Goal: Task Accomplishment & Management: Manage account settings

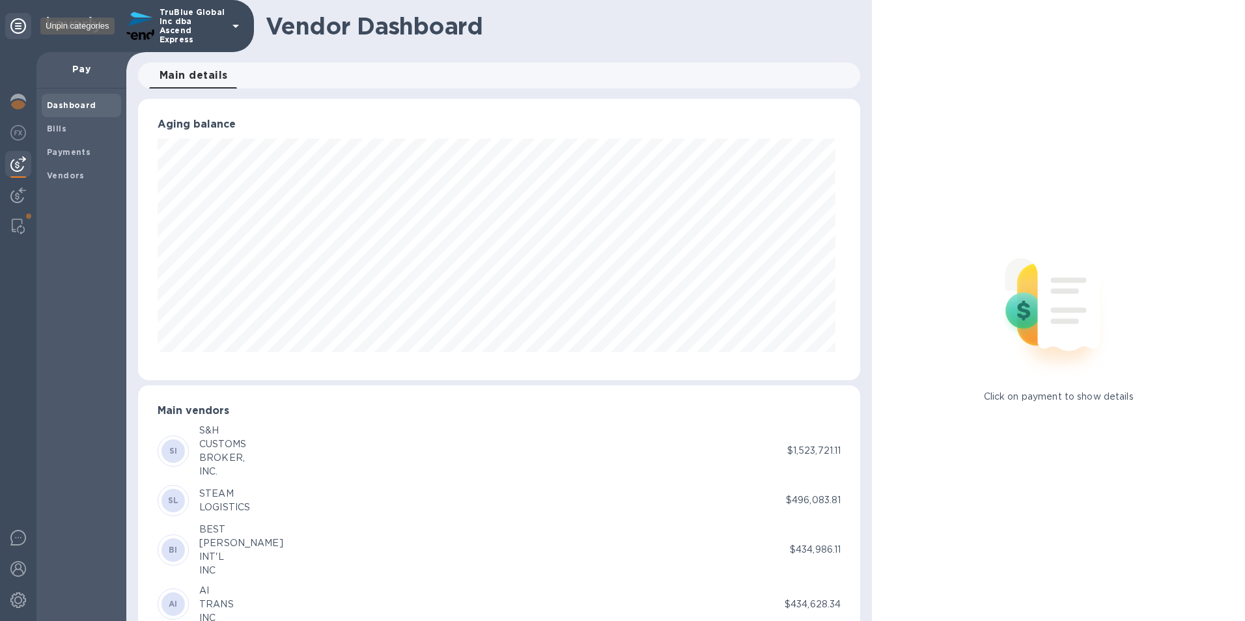
scroll to position [281, 718]
click at [16, 106] on img at bounding box center [18, 102] width 16 height 16
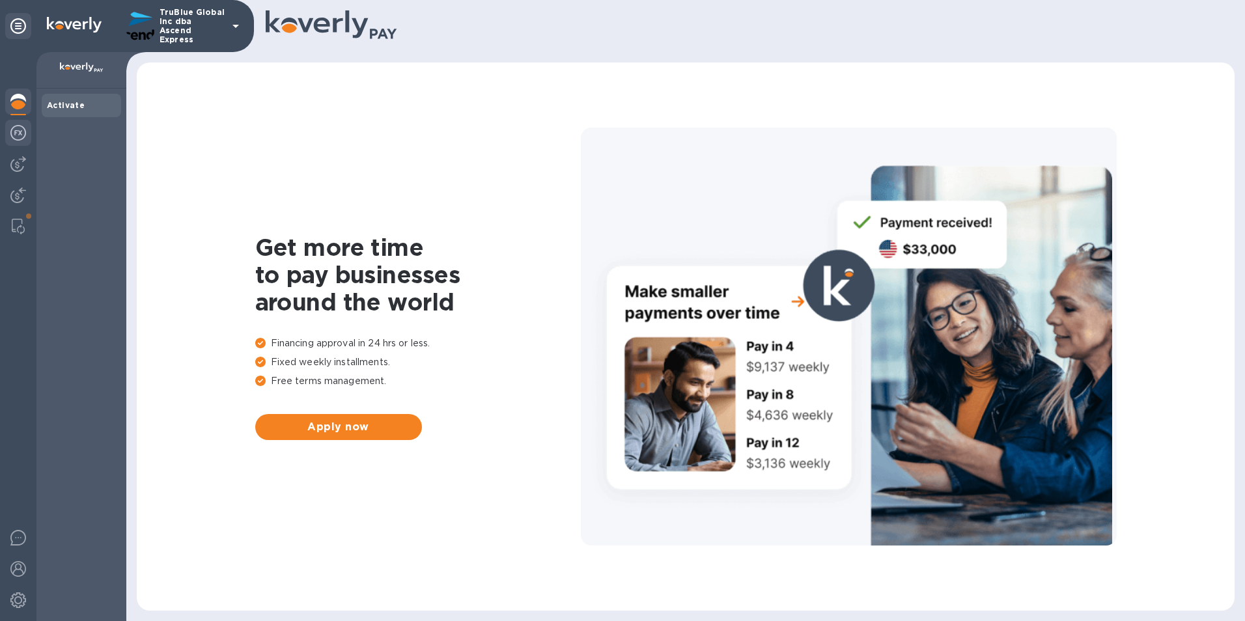
click at [19, 135] on img at bounding box center [18, 133] width 16 height 16
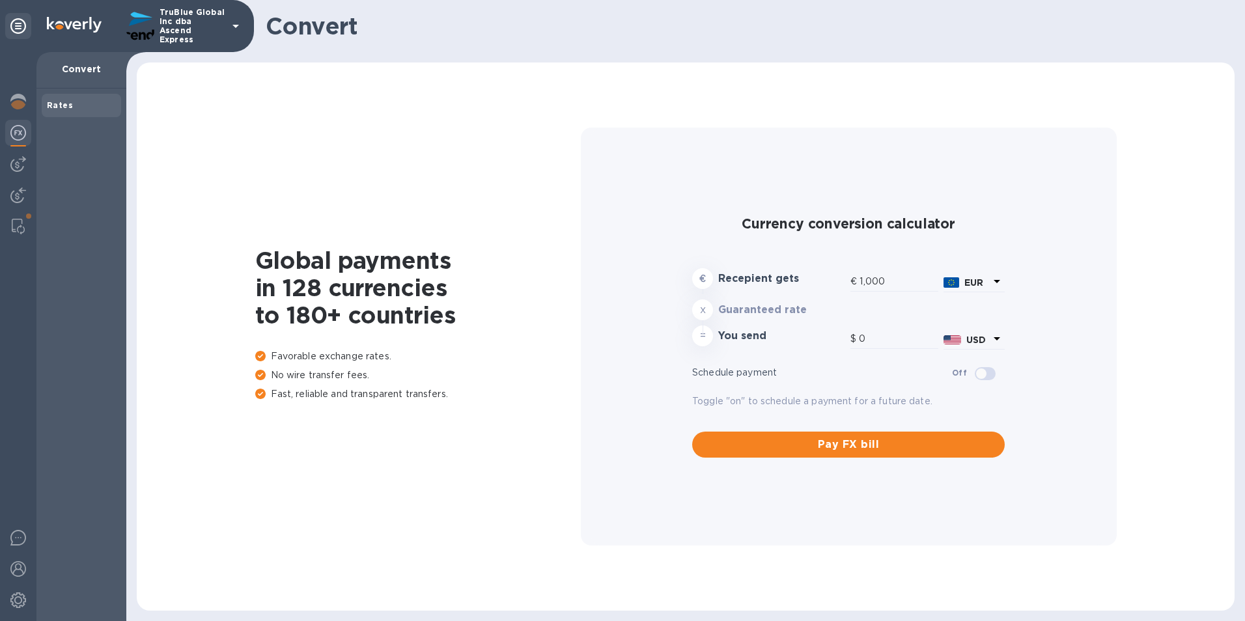
type input "1,184.11"
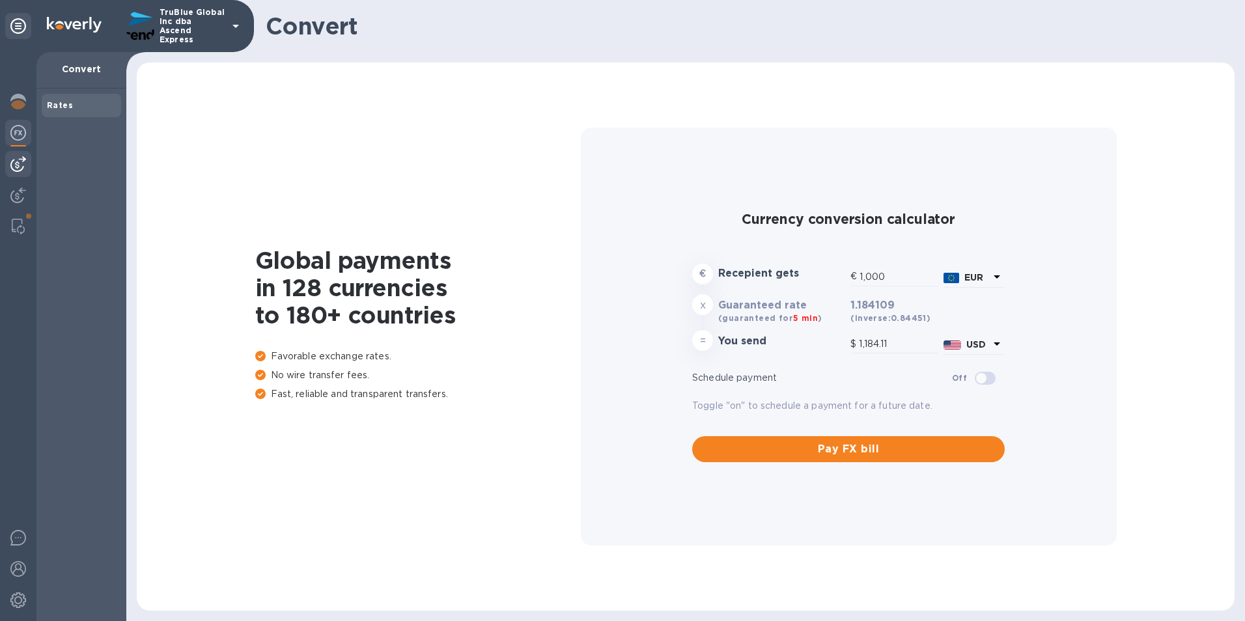
click at [21, 169] on img at bounding box center [18, 164] width 16 height 16
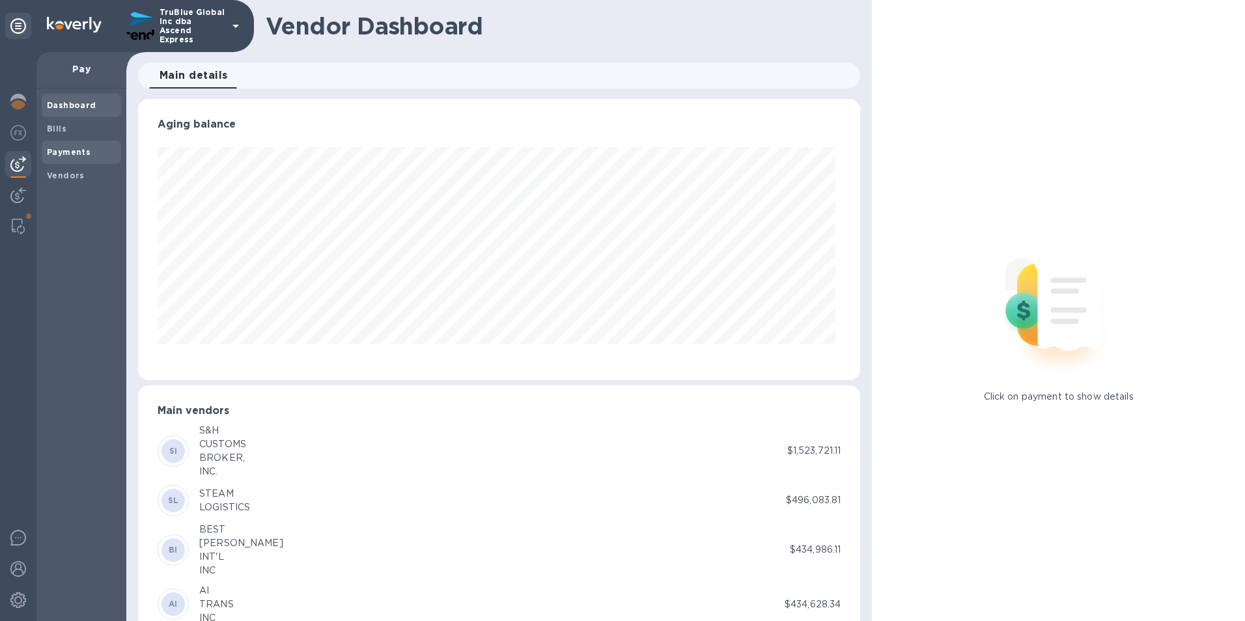
scroll to position [281, 718]
click at [13, 199] on img at bounding box center [18, 196] width 16 height 16
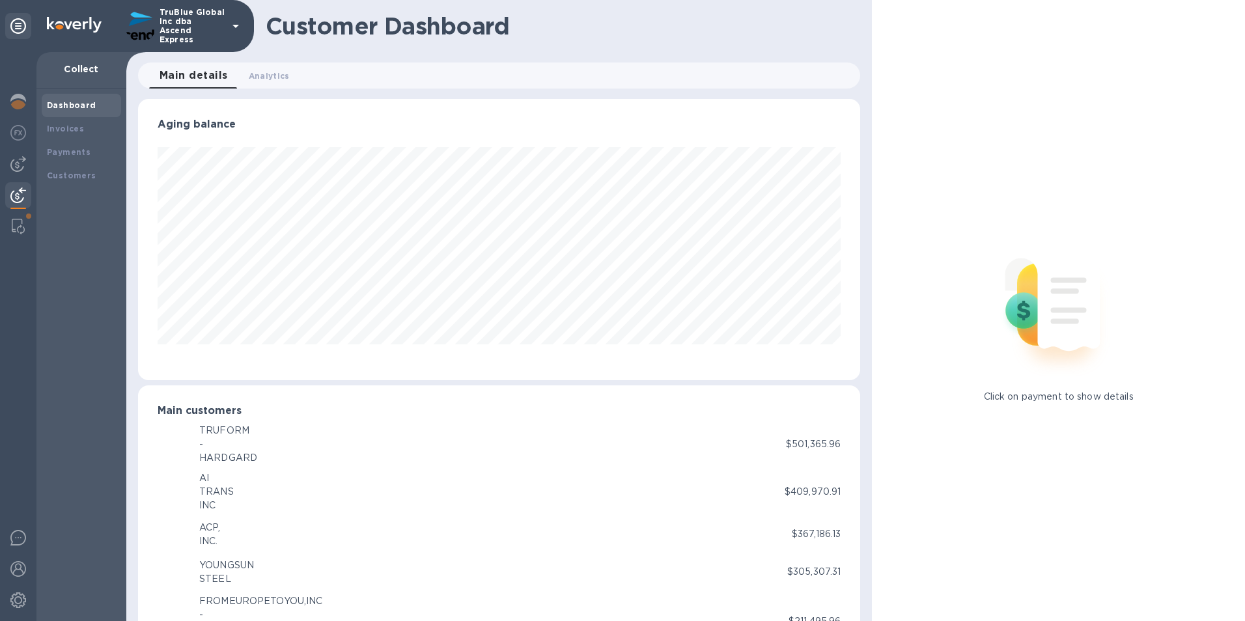
scroll to position [650889, 650454]
click at [147, 18] on img at bounding box center [140, 25] width 31 height 31
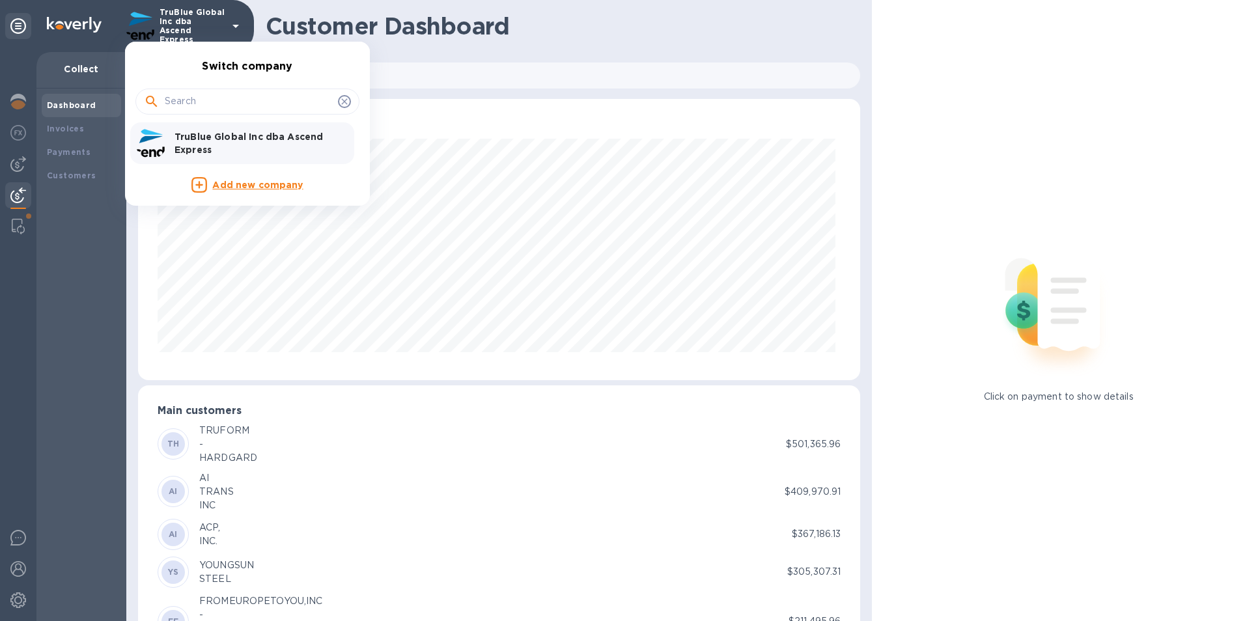
click at [22, 196] on div at bounding box center [622, 310] width 1245 height 621
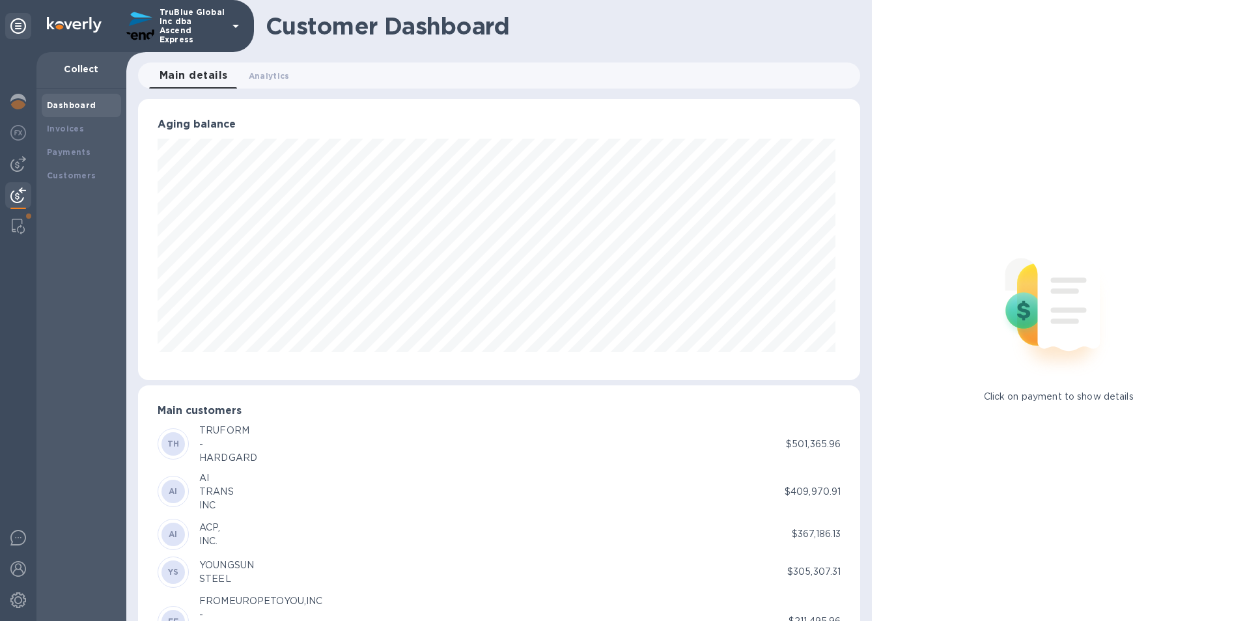
click at [21, 196] on img at bounding box center [18, 196] width 16 height 16
click at [82, 135] on div "Invoices" at bounding box center [81, 128] width 79 height 23
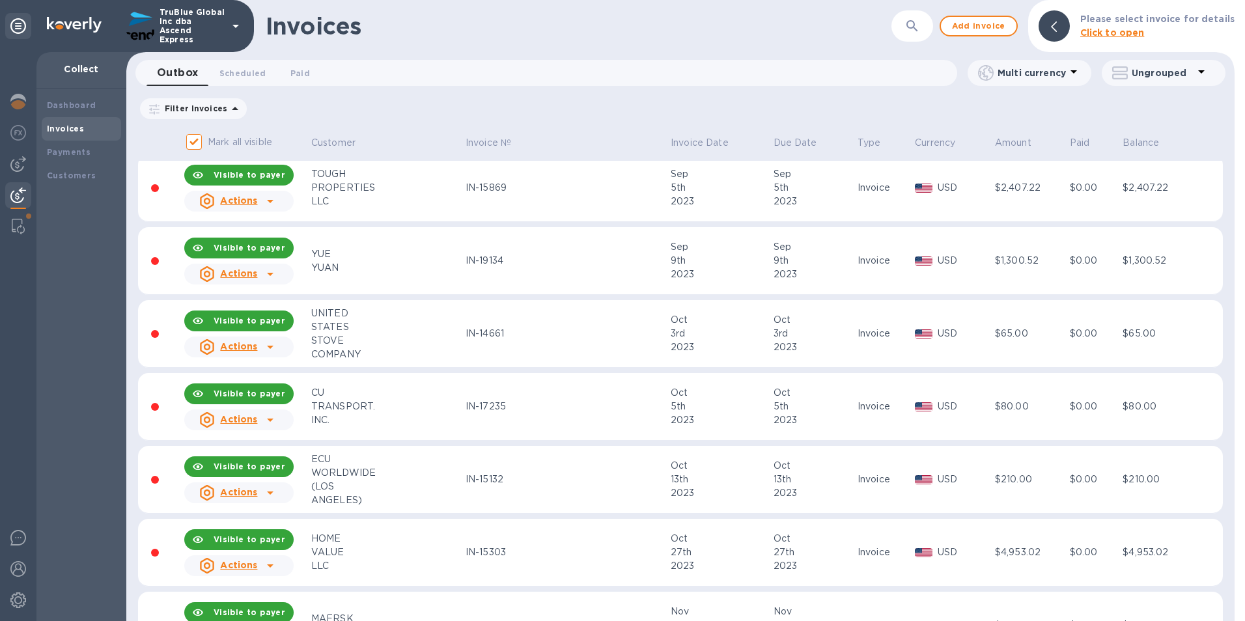
scroll to position [130, 0]
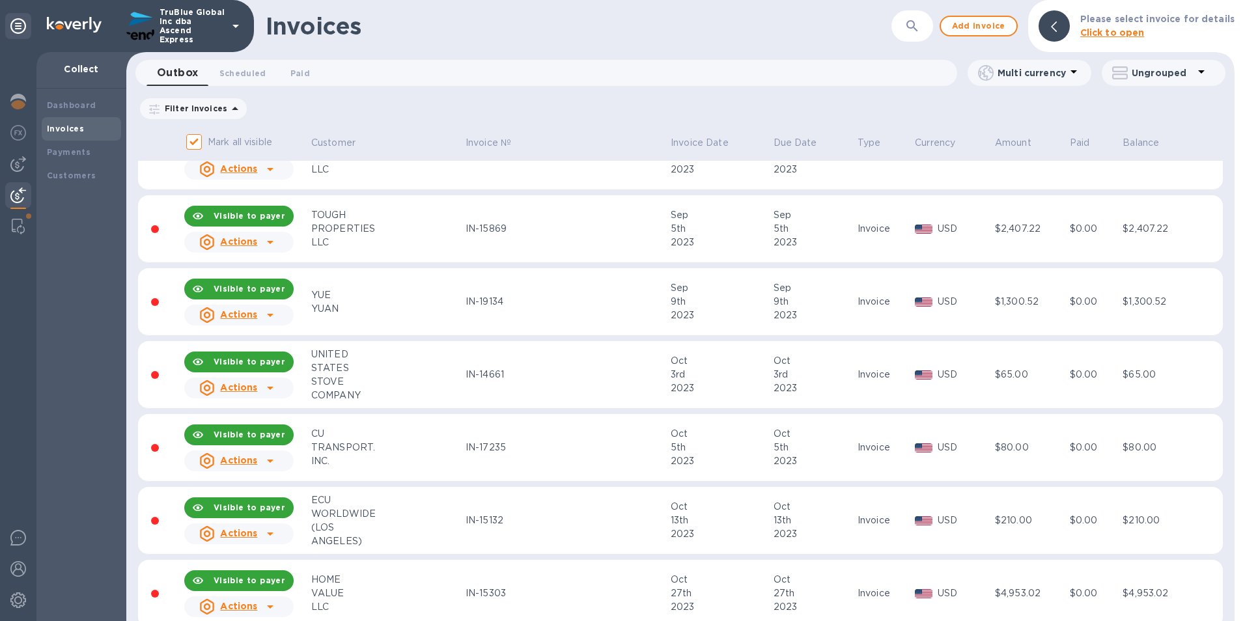
click at [22, 194] on img at bounding box center [18, 196] width 16 height 16
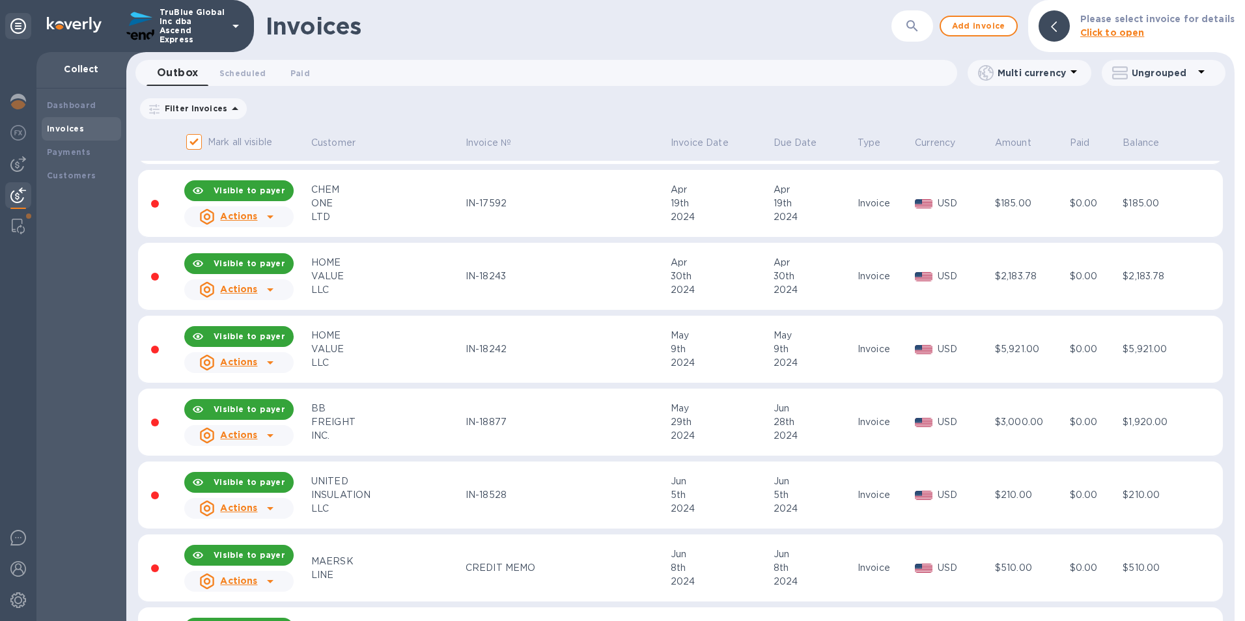
scroll to position [2344, 0]
click at [21, 197] on img at bounding box center [18, 196] width 16 height 16
click at [91, 150] on div "Payments" at bounding box center [81, 152] width 69 height 13
